Goal: Task Accomplishment & Management: Complete application form

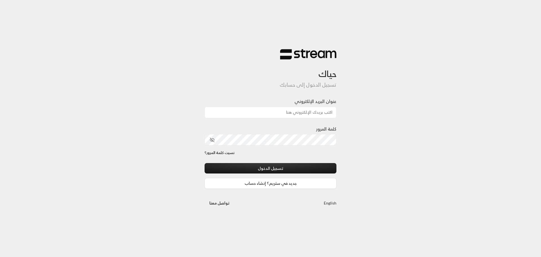
type input "[PERSON_NAME][EMAIL_ADDRESS][DOMAIN_NAME]"
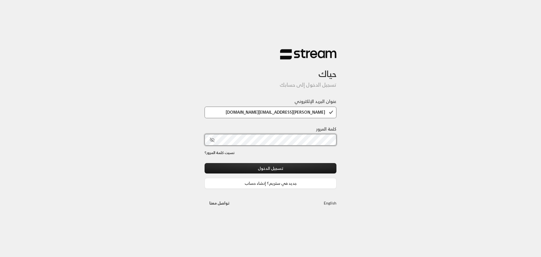
click at [216, 140] on div at bounding box center [271, 140] width 132 height 12
click at [213, 139] on icon "toggle password visibility" at bounding box center [212, 139] width 5 height 5
click at [265, 168] on button "تسجيل الدخول" at bounding box center [271, 168] width 132 height 10
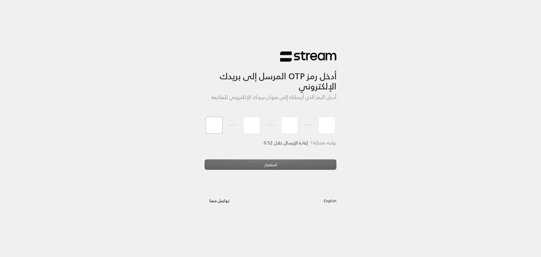
type input "8"
type input "3"
type input "1"
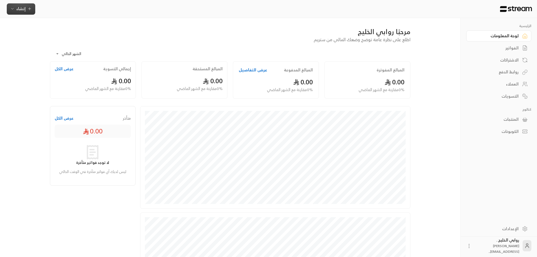
click at [21, 8] on span "إنشاء" at bounding box center [20, 8] width 9 height 7
click at [68, 32] on div "إنشاء فاتورة مرة واحدة بسهولة للمعاملات السريعة." at bounding box center [48, 35] width 71 height 11
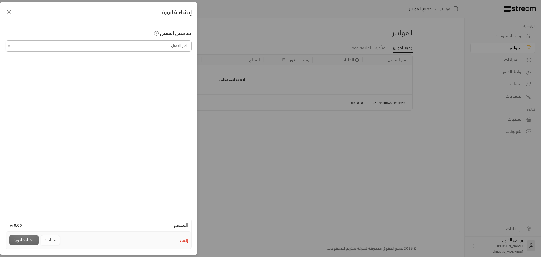
click at [93, 50] on input "اختر العميل" at bounding box center [99, 46] width 186 height 10
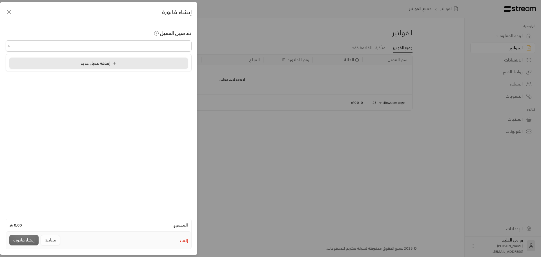
click at [95, 65] on span "إضافة عميل جديد" at bounding box center [100, 62] width 38 height 7
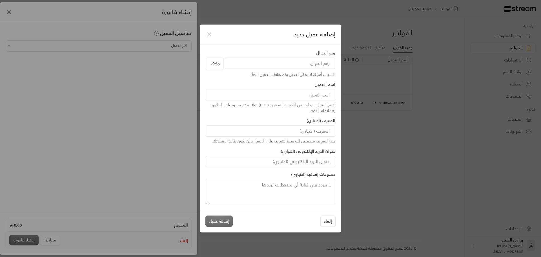
click at [299, 65] on input "tel" at bounding box center [280, 62] width 110 height 11
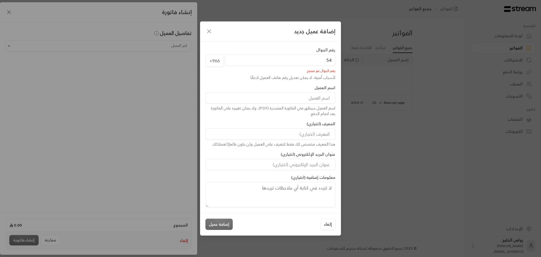
type input "5"
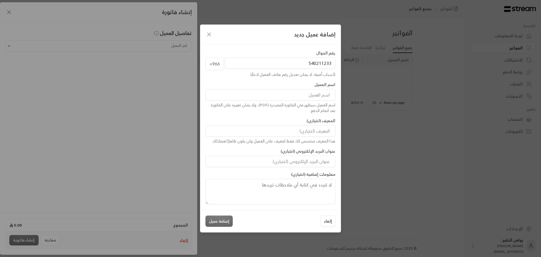
type input "540211233"
click at [292, 91] on input at bounding box center [271, 94] width 130 height 11
type input "[PERSON_NAME]"
click at [285, 129] on input at bounding box center [271, 130] width 130 height 11
type input "[PERSON_NAME]"
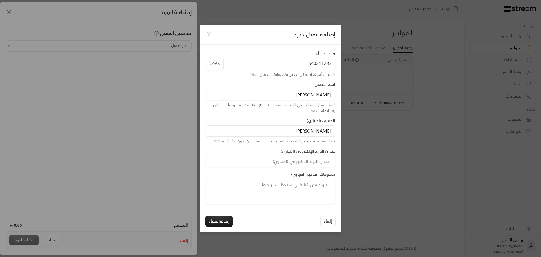
click at [303, 186] on textarea at bounding box center [271, 191] width 130 height 25
type textarea "رسوم رحلة لندن 2026"
click at [223, 225] on button "إضافة عميل" at bounding box center [218, 220] width 27 height 11
type input "**********"
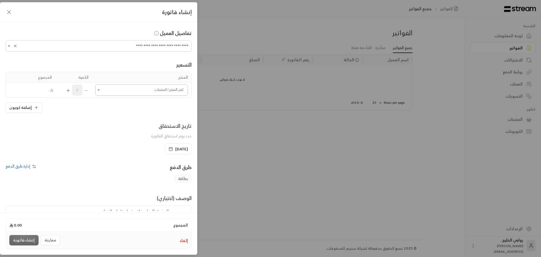
click at [132, 87] on input "اختر العميل" at bounding box center [141, 90] width 93 height 10
click at [133, 106] on span "إضافة منتج جديد +" at bounding box center [144, 106] width 32 height 7
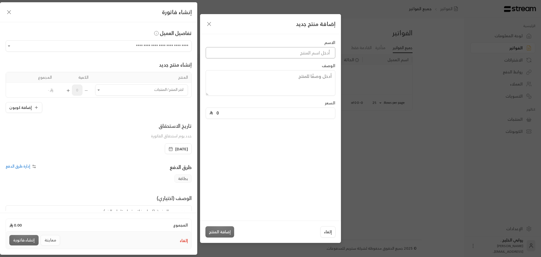
click at [300, 56] on input at bounding box center [271, 52] width 130 height 11
type input "رحلة لندن 2026"
click at [301, 79] on textarea at bounding box center [271, 82] width 130 height 25
click at [237, 75] on textarea "[DEMOGRAPHIC_DATA] رحلة لندن 2026 المبلغ الاجمالي 28 الف الدقعة الاولى" at bounding box center [271, 82] width 130 height 25
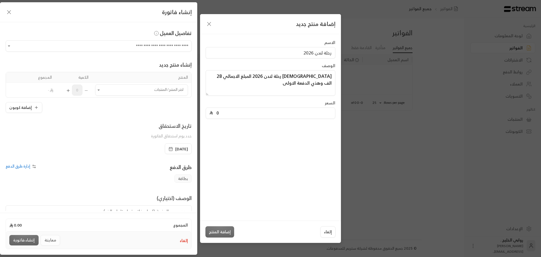
type textarea "[DEMOGRAPHIC_DATA] رحلة لندن 2026 المبلغ الاجمالي 28 الف وهذي الدفعة الاولى"
click at [272, 111] on input "0" at bounding box center [272, 113] width 119 height 11
type input "5"
click at [303, 148] on div "الاسم رحلة لندن 2026 الوصف [DEMOGRAPHIC_DATA] رحلة لندن 2026 المبلغ الاجمالي 28…" at bounding box center [270, 127] width 141 height 186
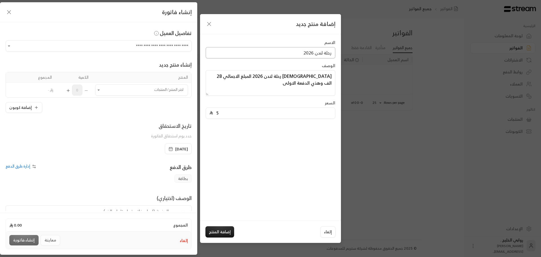
click at [331, 53] on input "رحلة لندن 2026" at bounding box center [271, 52] width 130 height 11
type input "تجربة [DEMOGRAPHIC_DATA] رحلة [GEOGRAPHIC_DATA] 2026"
click at [224, 233] on button "إضافة المنتج" at bounding box center [219, 231] width 29 height 11
type input "0"
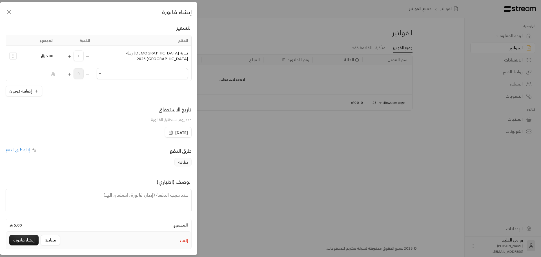
scroll to position [41, 0]
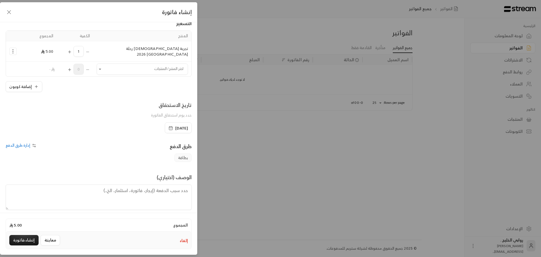
click at [19, 141] on span "إدارة طرق الدفع" at bounding box center [18, 144] width 25 height 7
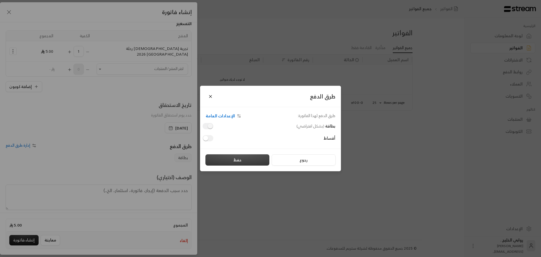
click at [233, 158] on button "حفظ" at bounding box center [237, 159] width 64 height 11
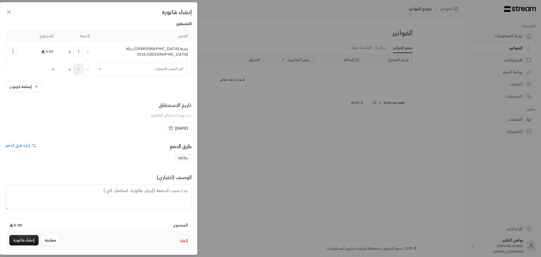
click at [25, 142] on span "إدارة طرق الدفع" at bounding box center [18, 144] width 25 height 7
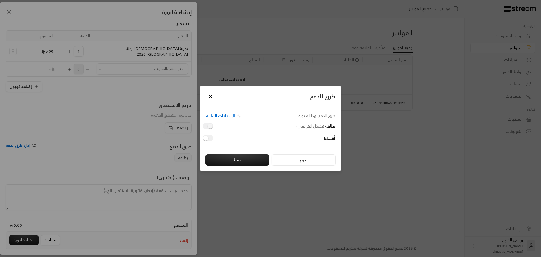
drag, startPoint x: 199, startPoint y: 140, endPoint x: 202, endPoint y: 139, distance: 3.2
click at [200, 139] on div "طرق الدفع طرق الدفع لهذا الفاتورة: الإعدادات العامة بطاقة ( بشكل افتراضي ) أقسا…" at bounding box center [270, 128] width 541 height 257
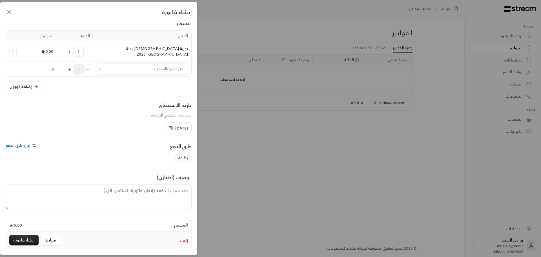
click at [26, 141] on span "إدارة طرق الدفع" at bounding box center [18, 144] width 25 height 7
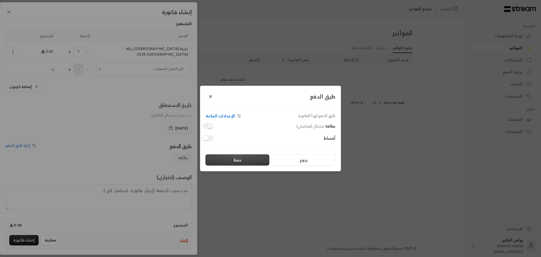
click at [233, 158] on button "حفظ" at bounding box center [237, 159] width 64 height 11
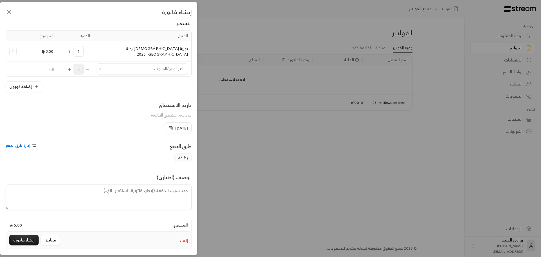
click at [161, 193] on textarea at bounding box center [99, 196] width 186 height 25
type textarea "دفعة [DEMOGRAPHIC_DATA] اهتمام رحلة لندن 2026"
click at [23, 85] on button "إضافة كوبون" at bounding box center [24, 86] width 37 height 11
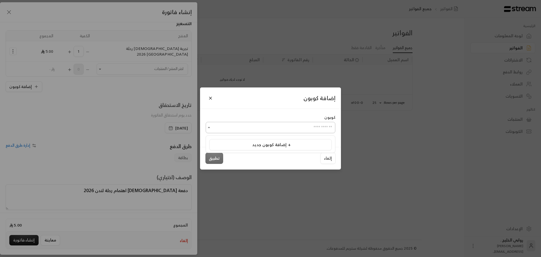
click at [294, 130] on input "اختر العميل" at bounding box center [271, 128] width 130 height 10
click at [282, 146] on span "إضافة كوبون جديد +" at bounding box center [271, 145] width 39 height 8
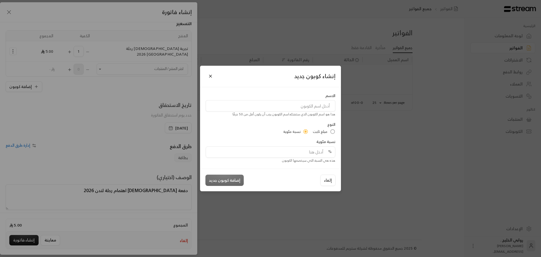
drag, startPoint x: 327, startPoint y: 130, endPoint x: 325, endPoint y: 133, distance: 3.8
click at [327, 131] on span "مبلغ ثابت" at bounding box center [320, 132] width 15 height 6
click at [302, 153] on input "tel" at bounding box center [272, 152] width 119 height 11
type input "2"
click at [295, 105] on input at bounding box center [271, 105] width 130 height 11
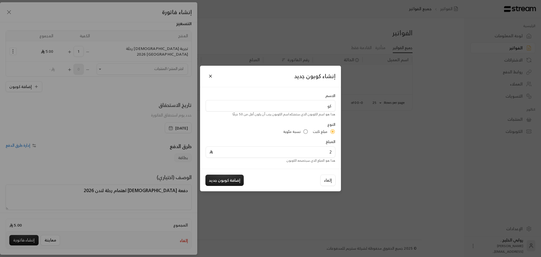
type input "ك"
click at [320, 106] on input "خصك خاص لك" at bounding box center [271, 105] width 130 height 11
type input "حصم التسجيل المبكر"
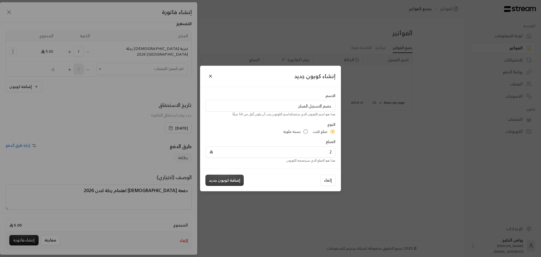
click at [221, 181] on button "إضافة كوبون جديد" at bounding box center [224, 179] width 38 height 11
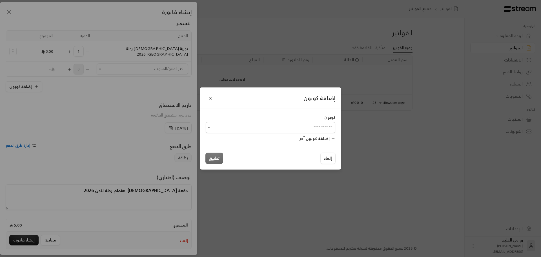
click at [241, 125] on input "اختر العميل" at bounding box center [271, 128] width 130 height 10
click at [258, 153] on li "حصم التسجيل المبكر" at bounding box center [270, 157] width 122 height 11
type input "**********"
click at [208, 157] on button "تطبيق" at bounding box center [214, 157] width 18 height 11
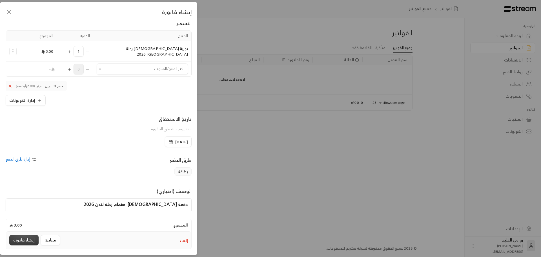
click at [21, 240] on button "إنشاء فاتورة" at bounding box center [23, 240] width 29 height 10
